Goal: Task Accomplishment & Management: Manage account settings

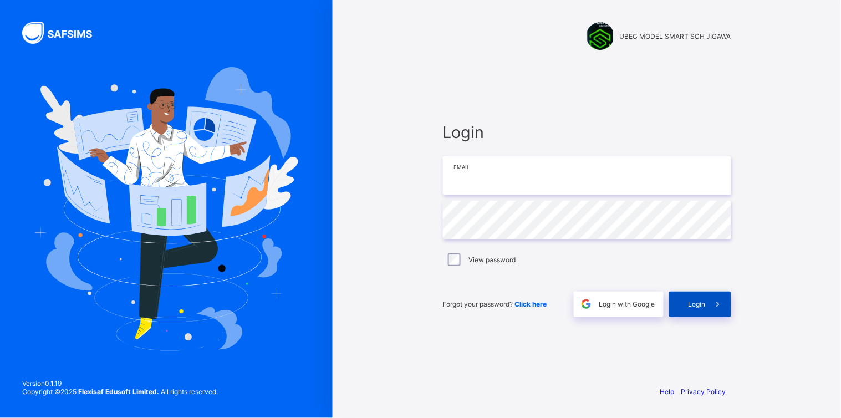
type input "**********"
click at [694, 302] on span "Login" at bounding box center [696, 304] width 17 height 8
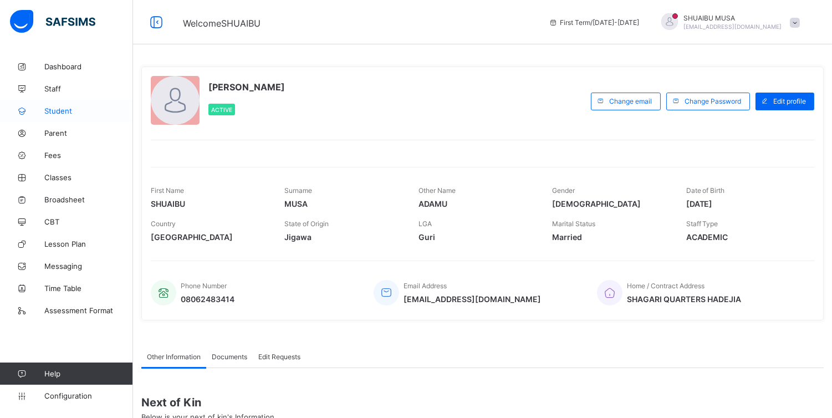
click at [68, 108] on span "Student" at bounding box center [88, 110] width 89 height 9
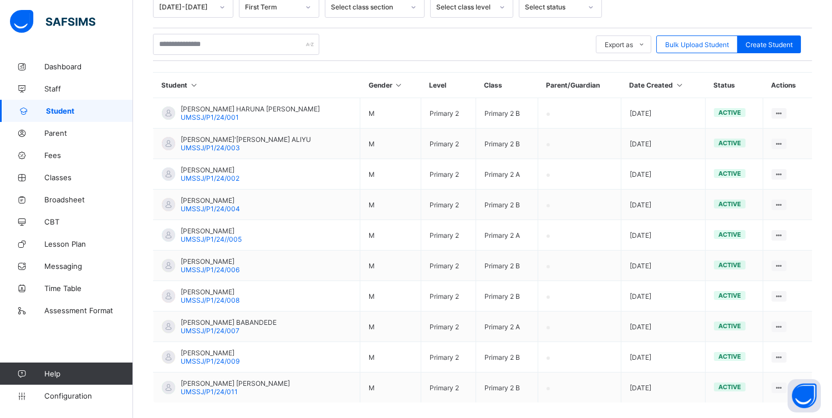
scroll to position [252, 0]
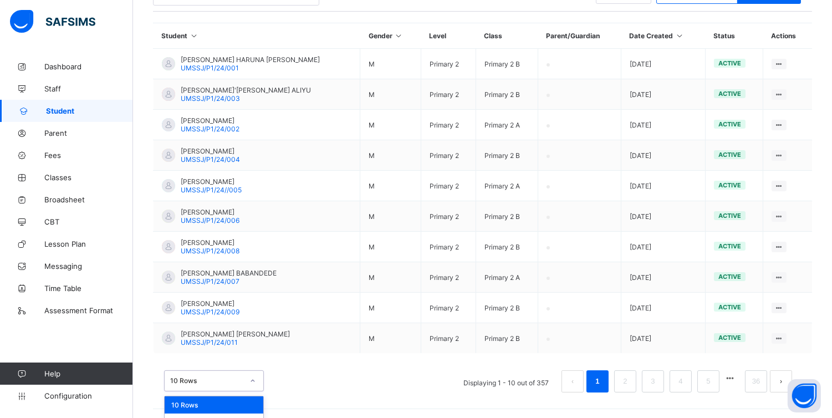
click at [242, 383] on div "option 10 Rows focused, 1 of 3. 3 results available. Use Up and Down to choose …" at bounding box center [214, 380] width 100 height 21
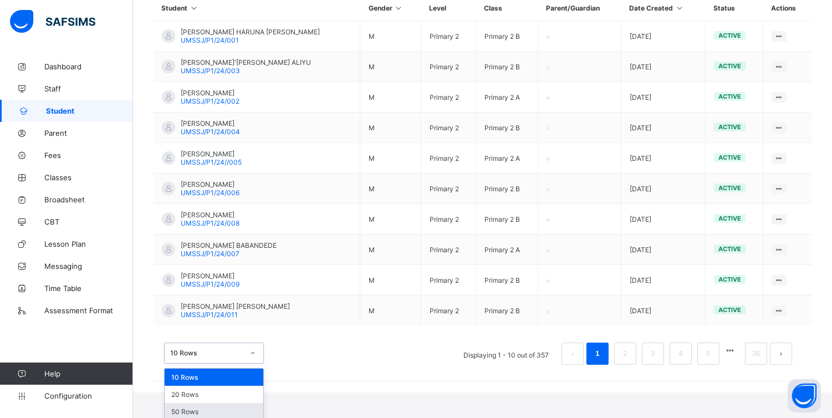
click at [193, 412] on div "50 Rows" at bounding box center [214, 411] width 99 height 17
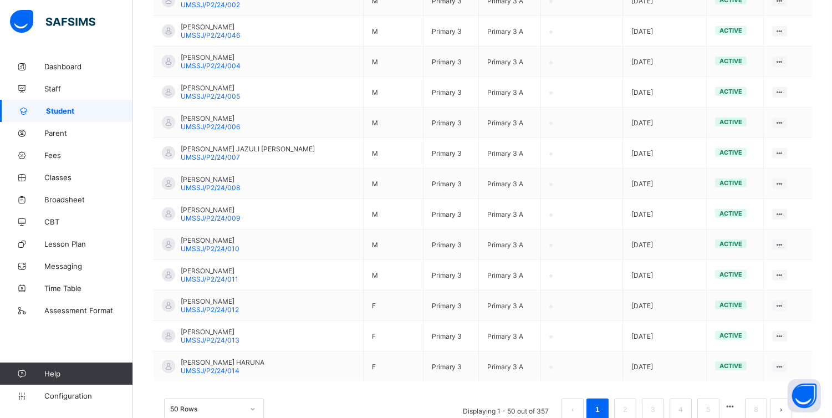
scroll to position [1469, 0]
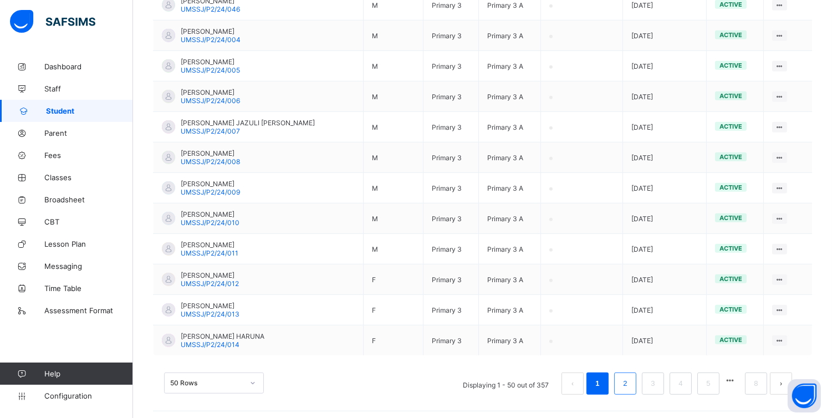
click at [630, 376] on link "2" at bounding box center [625, 383] width 11 height 14
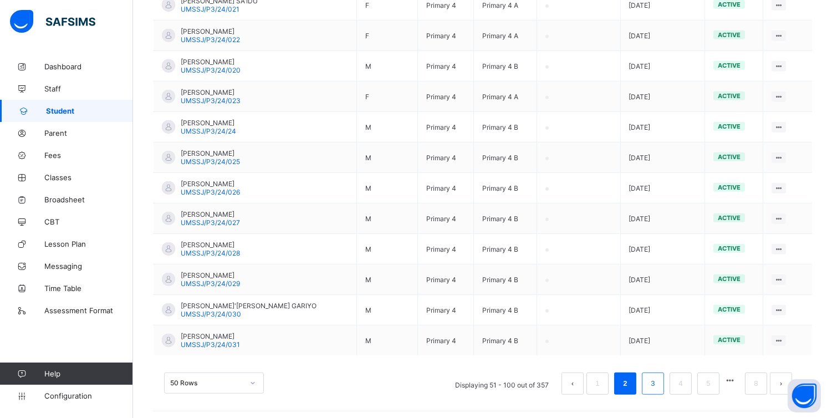
click at [655, 378] on li "3" at bounding box center [653, 383] width 22 height 22
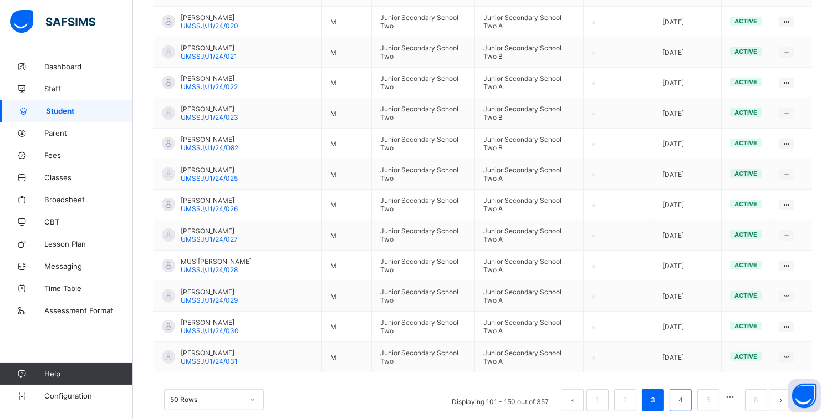
click at [684, 393] on link "4" at bounding box center [680, 400] width 11 height 14
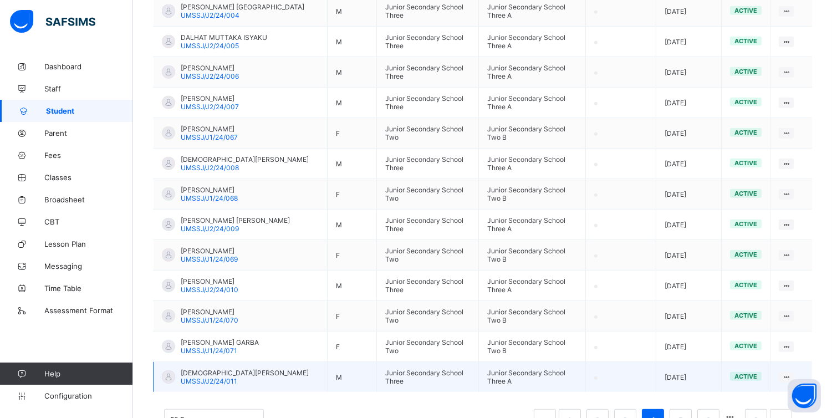
scroll to position [1484, 0]
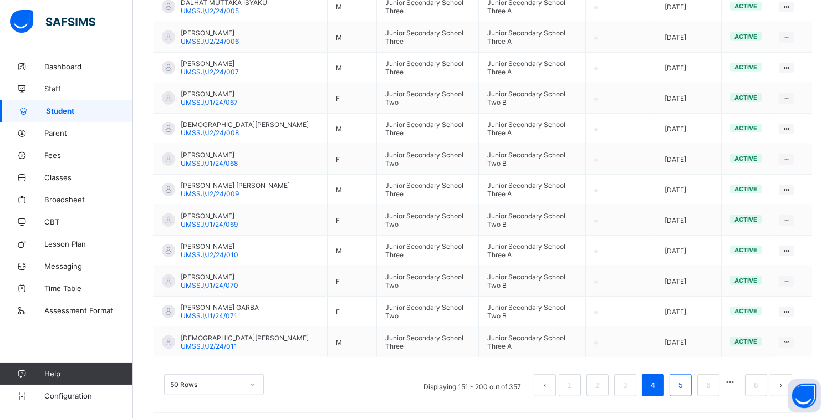
click at [686, 380] on link "5" at bounding box center [680, 385] width 11 height 14
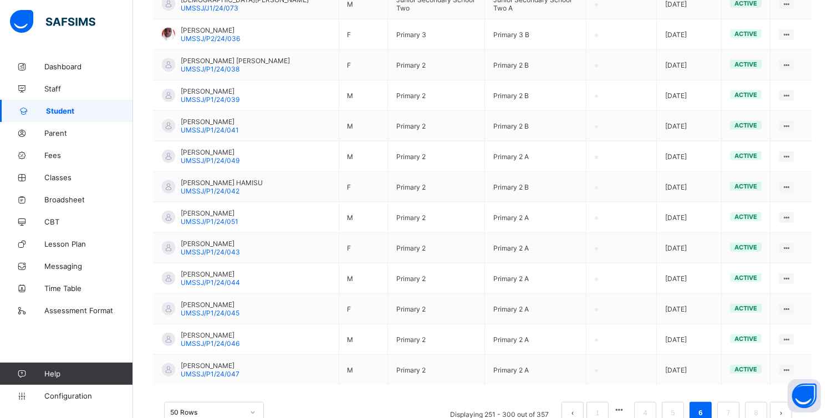
scroll to position [1469, 0]
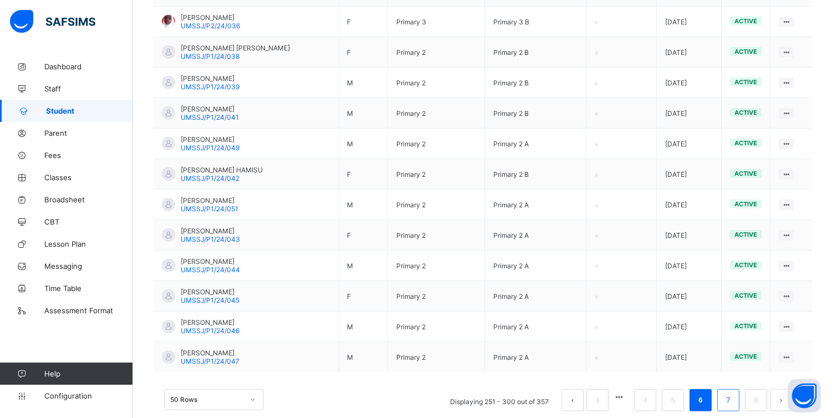
click at [733, 393] on link "7" at bounding box center [728, 400] width 11 height 14
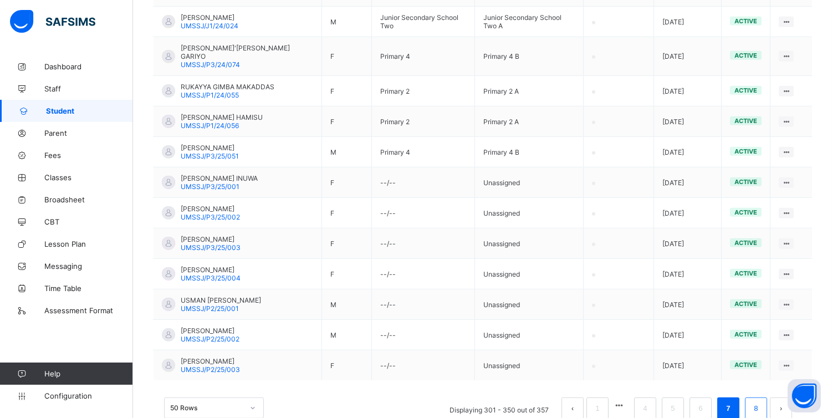
click at [761, 401] on link "8" at bounding box center [755, 408] width 11 height 14
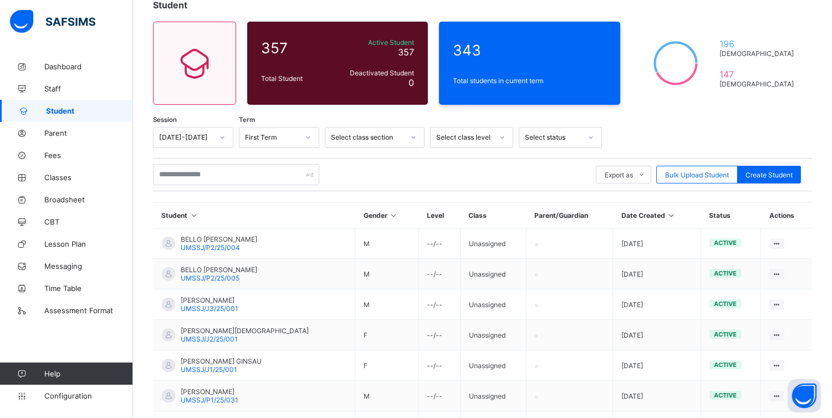
scroll to position [161, 0]
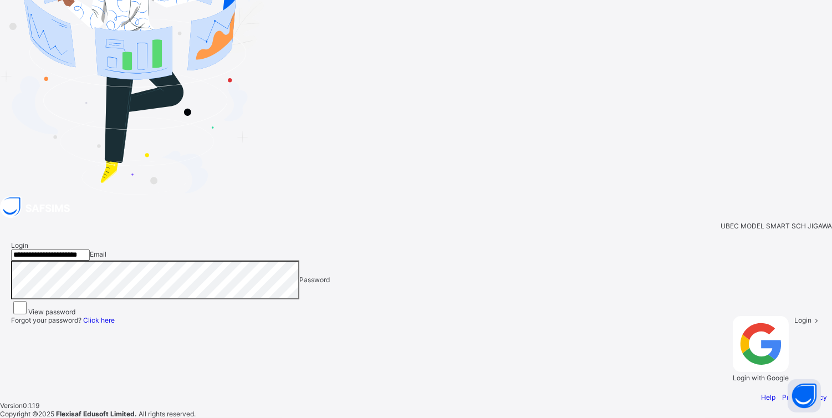
click at [794, 316] on span "Login" at bounding box center [802, 320] width 17 height 8
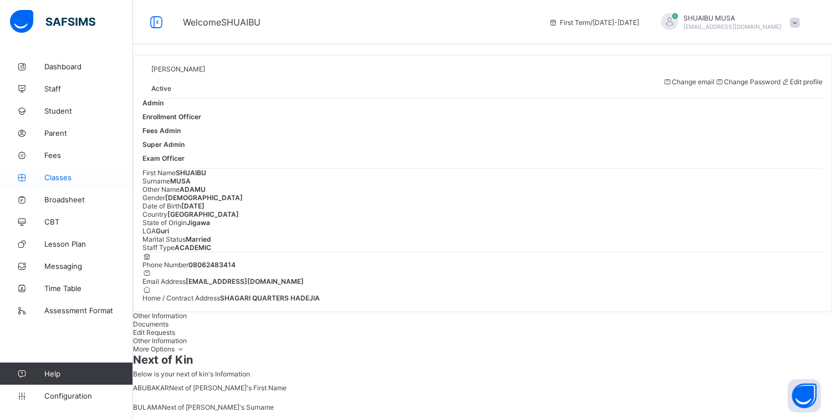
click at [62, 176] on span "Classes" at bounding box center [88, 177] width 89 height 9
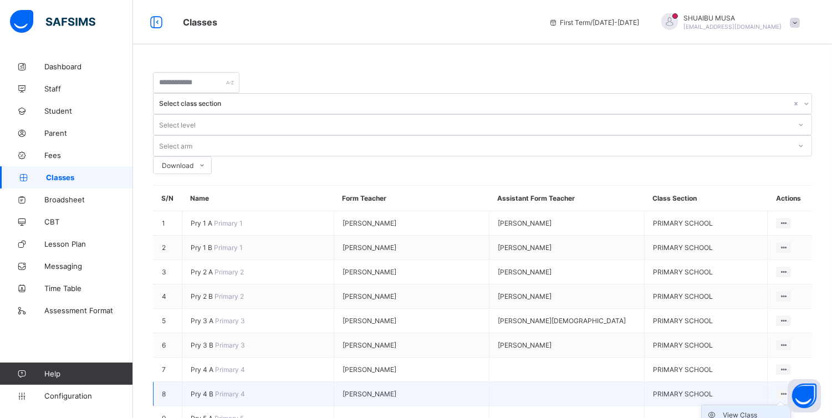
click at [741, 410] on div "View Class" at bounding box center [754, 415] width 63 height 11
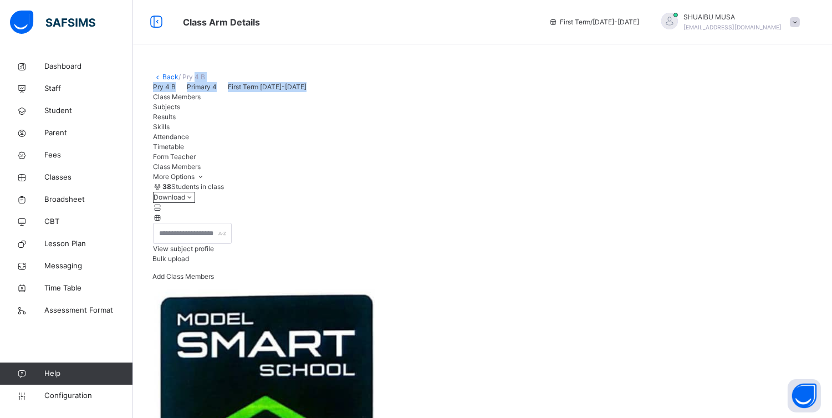
drag, startPoint x: 197, startPoint y: 150, endPoint x: 192, endPoint y: 70, distance: 79.4
click at [165, 76] on link "Back" at bounding box center [170, 77] width 16 height 8
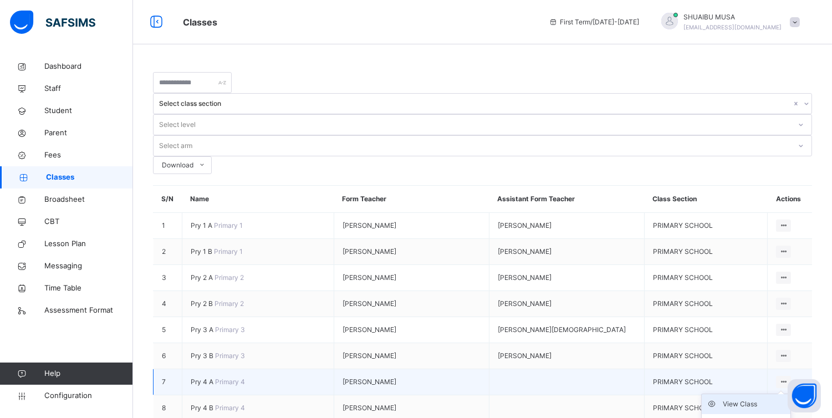
click at [738, 398] on div "View Class" at bounding box center [754, 403] width 63 height 11
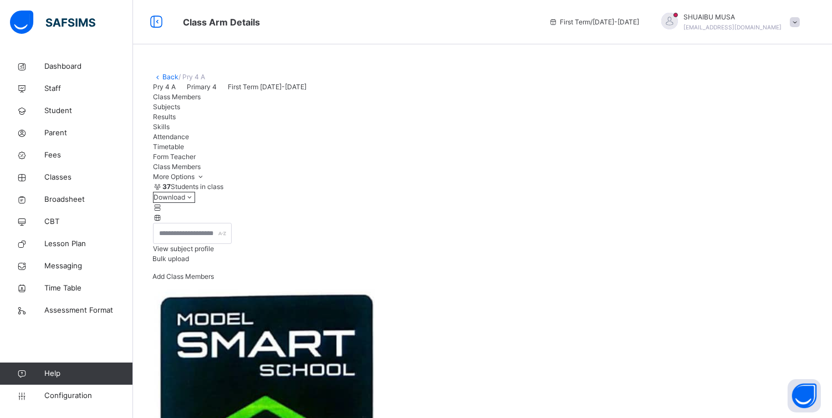
click at [170, 75] on link "Back" at bounding box center [170, 77] width 16 height 8
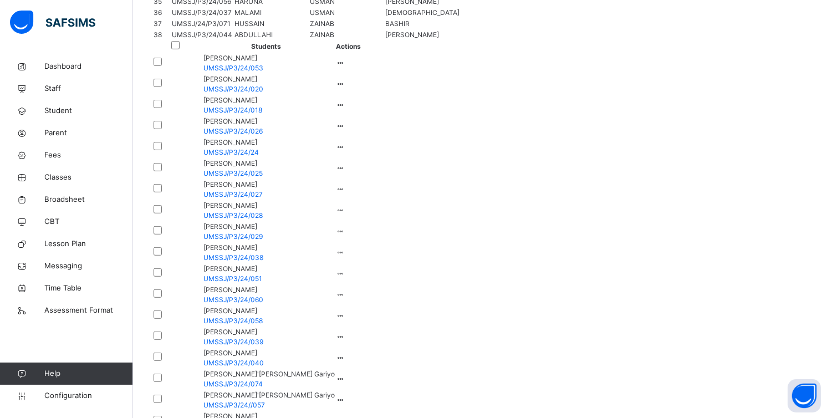
scroll to position [1083, 0]
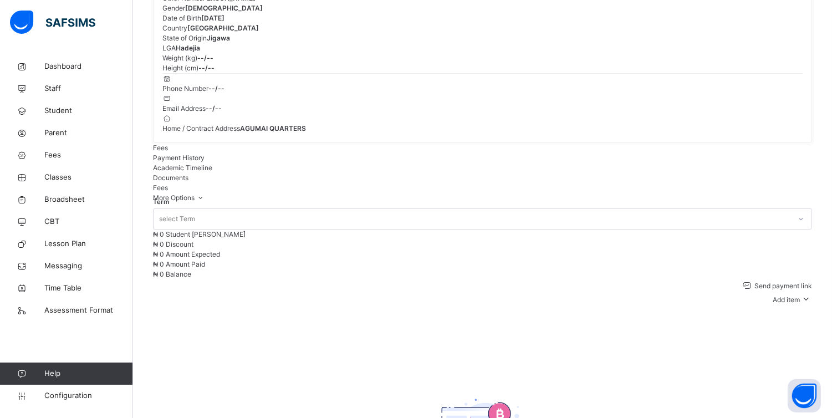
scroll to position [68, 0]
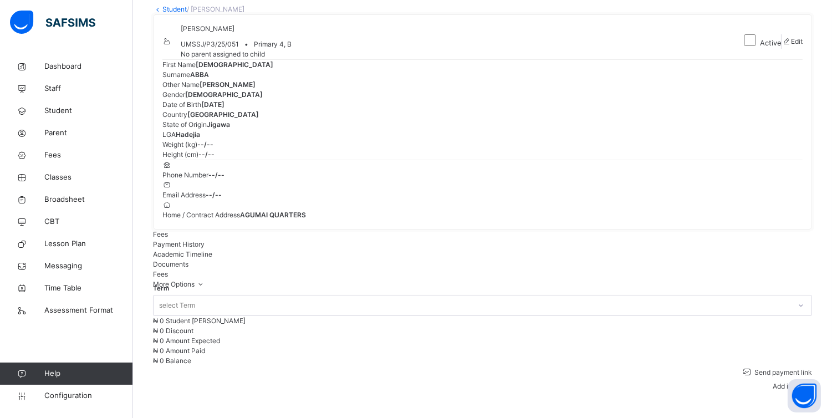
click at [782, 45] on span at bounding box center [785, 41] width 9 height 8
select select "**"
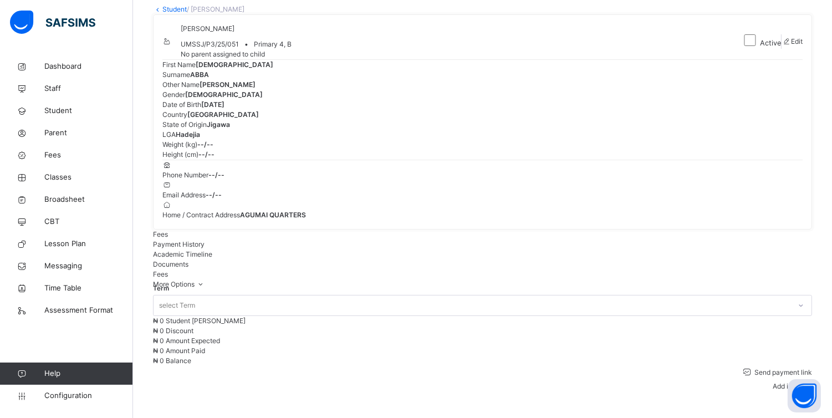
type input "**********"
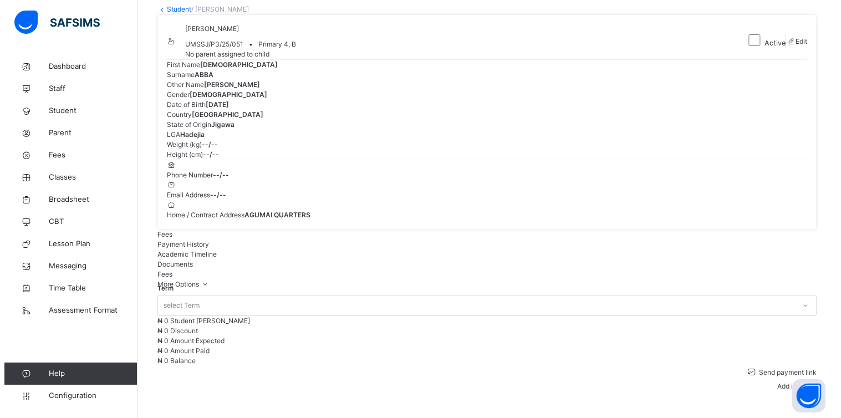
scroll to position [400, 0]
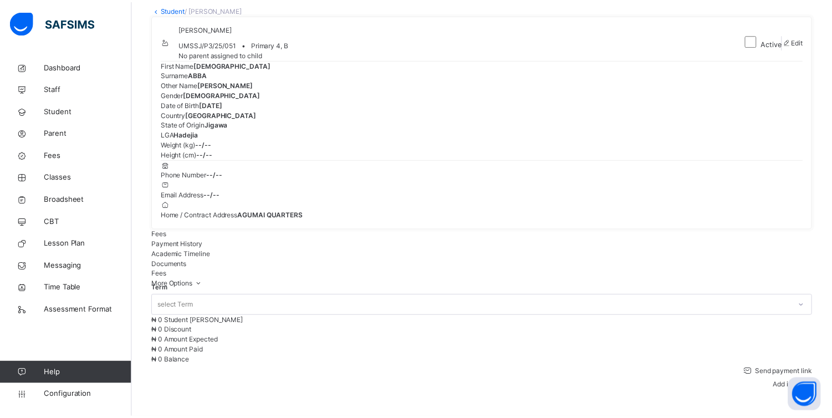
scroll to position [0, 0]
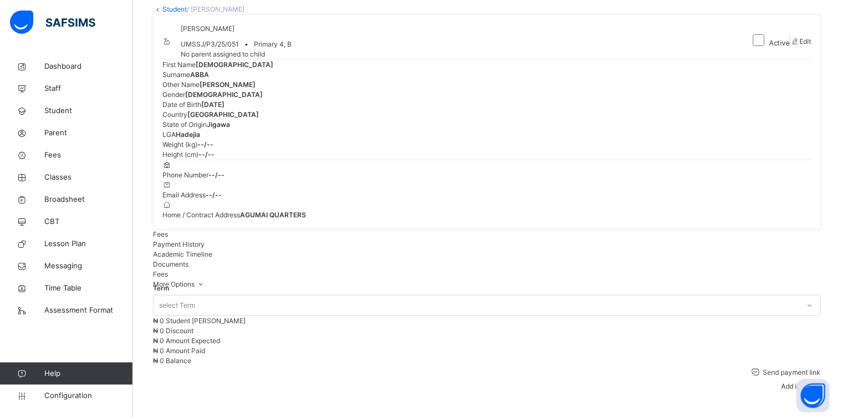
click at [791, 45] on span "Edit" at bounding box center [797, 41] width 12 height 8
select select "**"
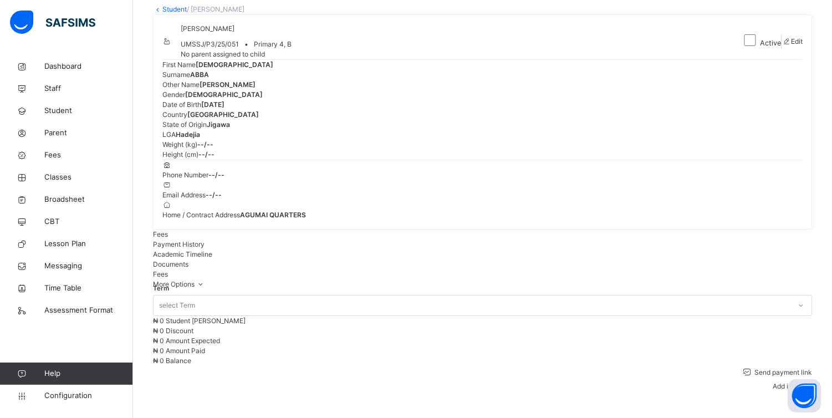
type input "**********"
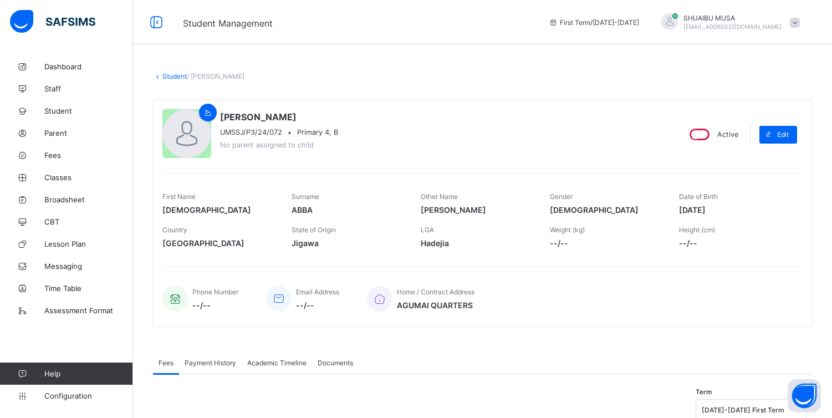
scroll to position [68, 0]
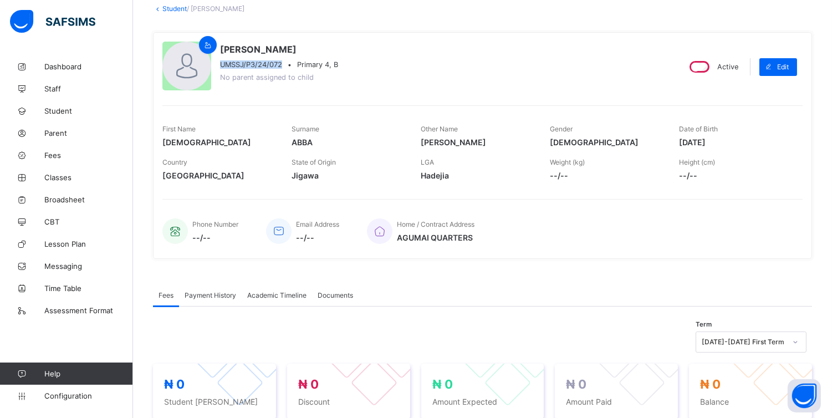
click at [222, 63] on span "UMSSJ/P3/24/072" at bounding box center [251, 64] width 62 height 8
